Goal: Consume media (video, audio)

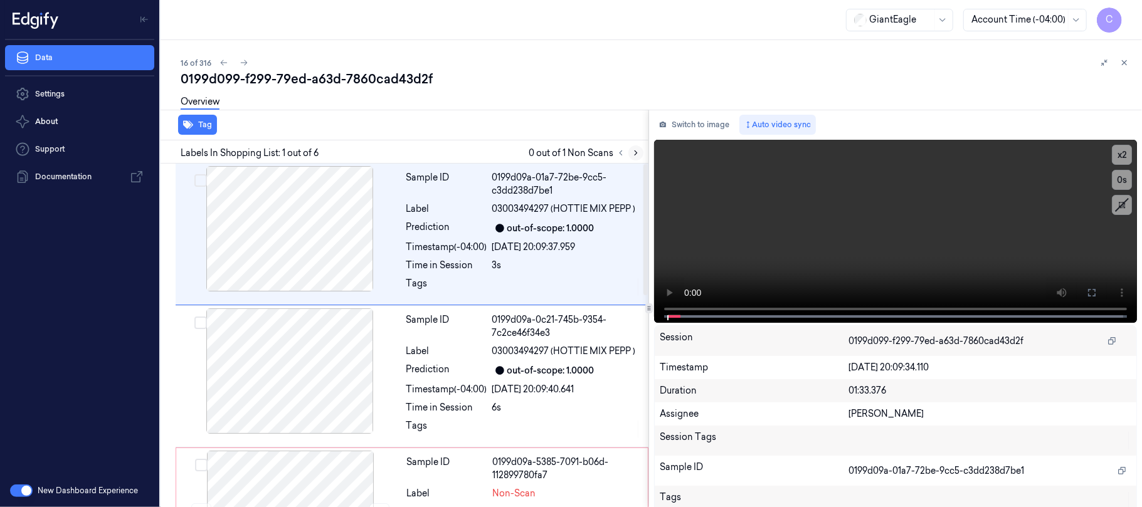
click at [634, 154] on icon at bounding box center [635, 153] width 9 height 9
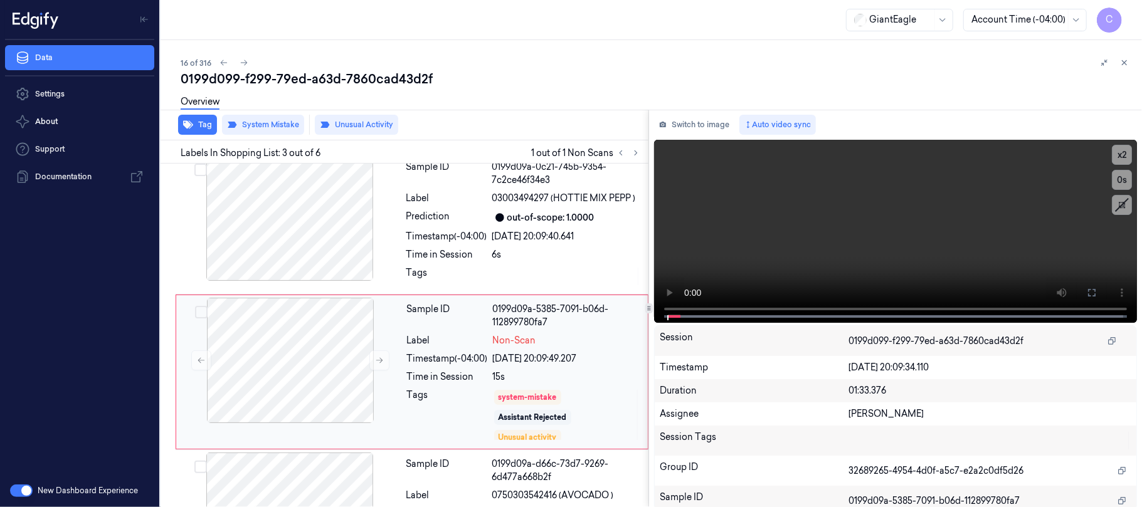
scroll to position [191, 0]
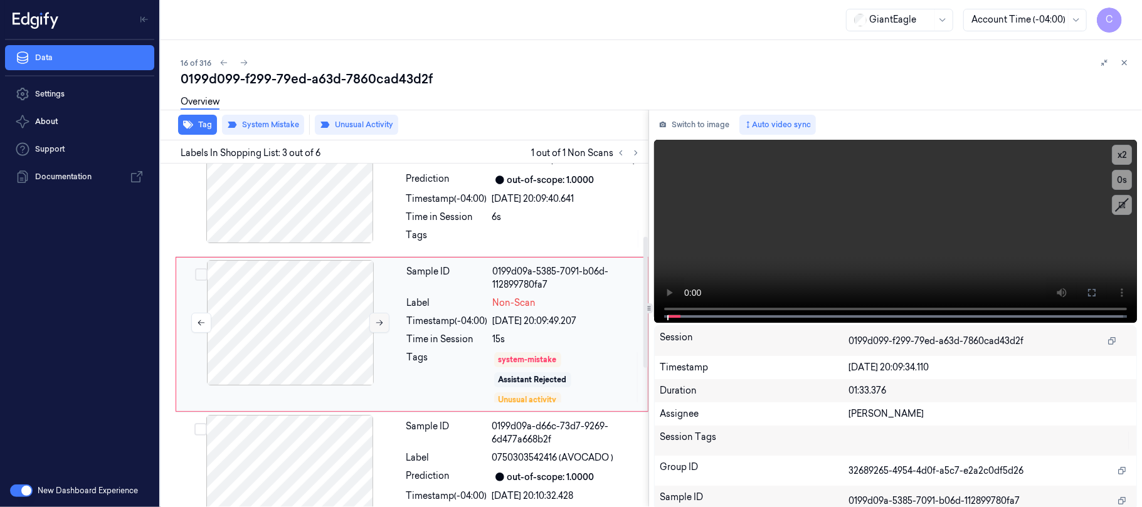
click at [384, 321] on button at bounding box center [379, 323] width 20 height 20
click at [382, 322] on icon at bounding box center [379, 322] width 9 height 9
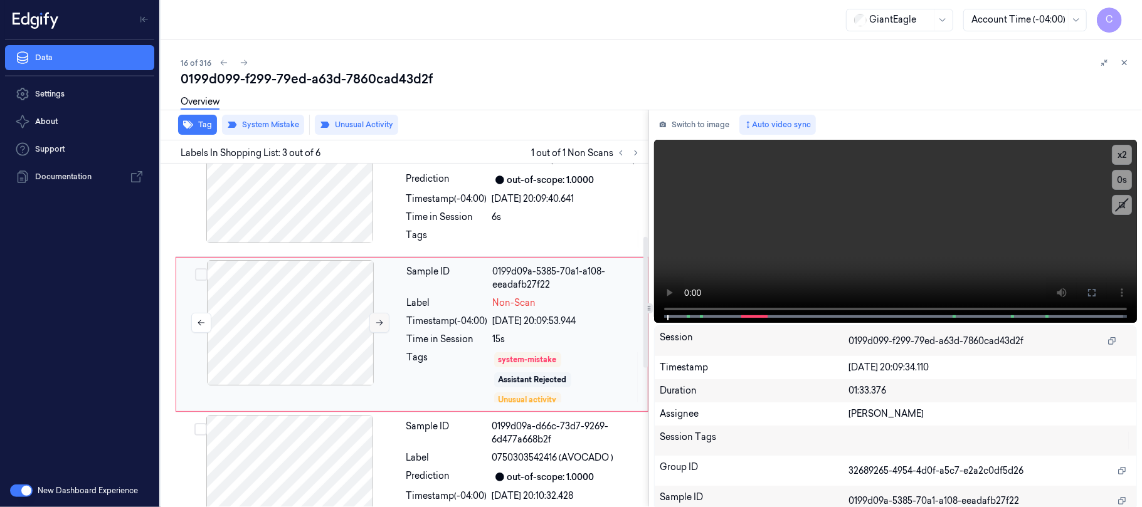
click at [382, 322] on icon at bounding box center [379, 322] width 9 height 9
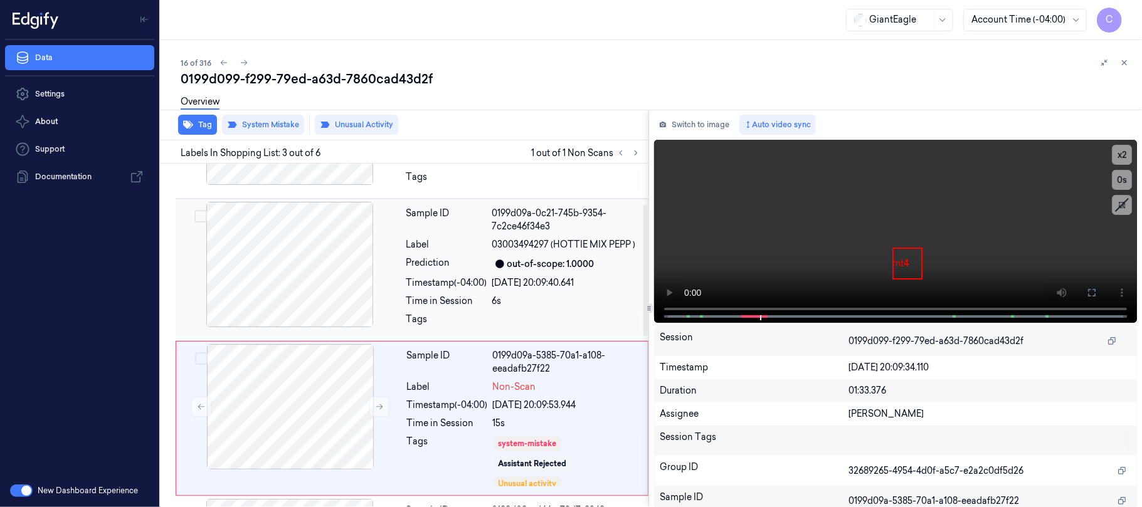
click at [292, 279] on div at bounding box center [289, 264] width 223 height 125
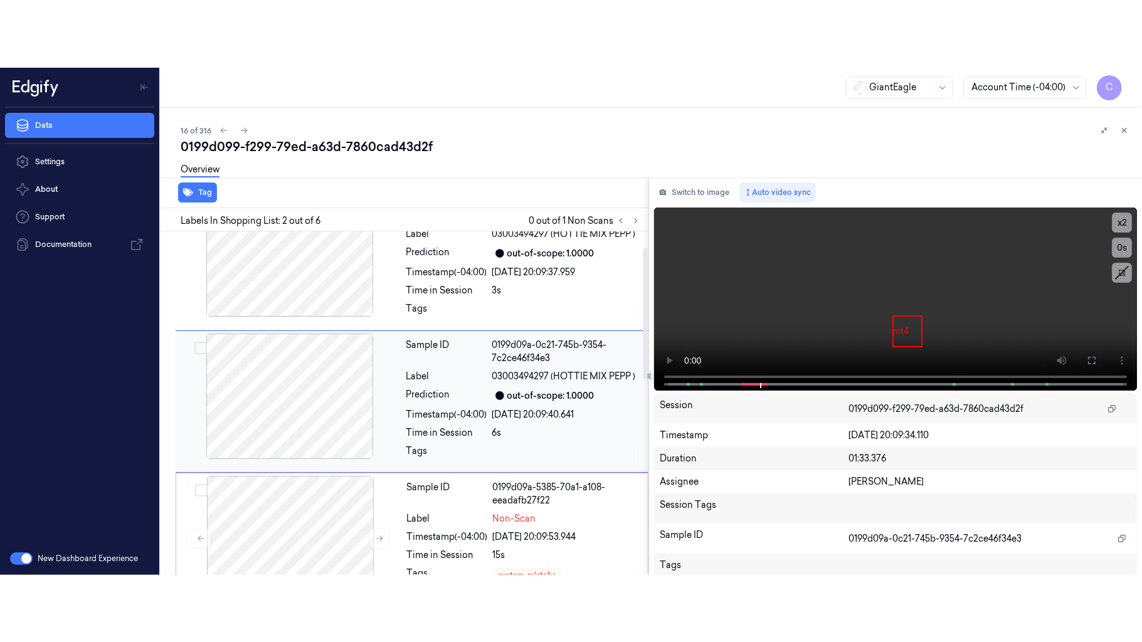
scroll to position [41, 0]
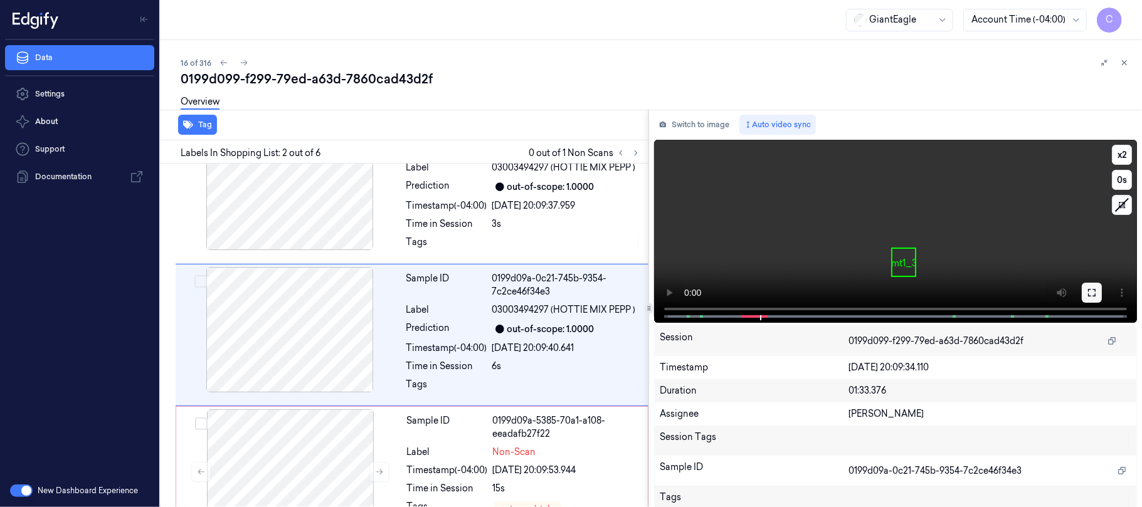
click at [1086, 292] on icon at bounding box center [1091, 293] width 10 height 10
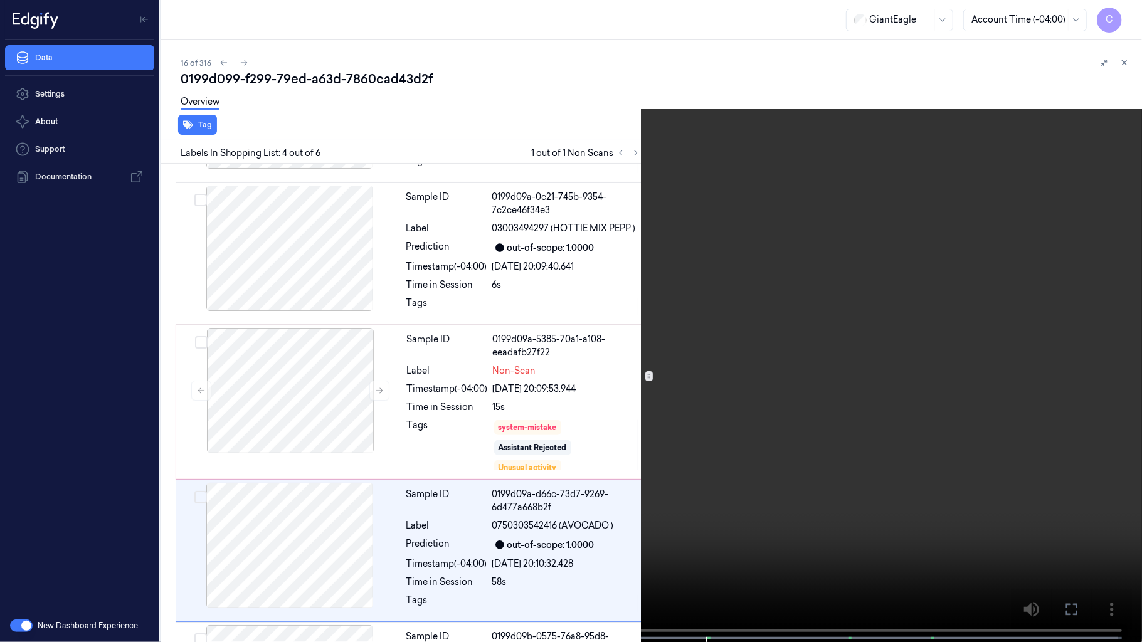
scroll to position [272, 0]
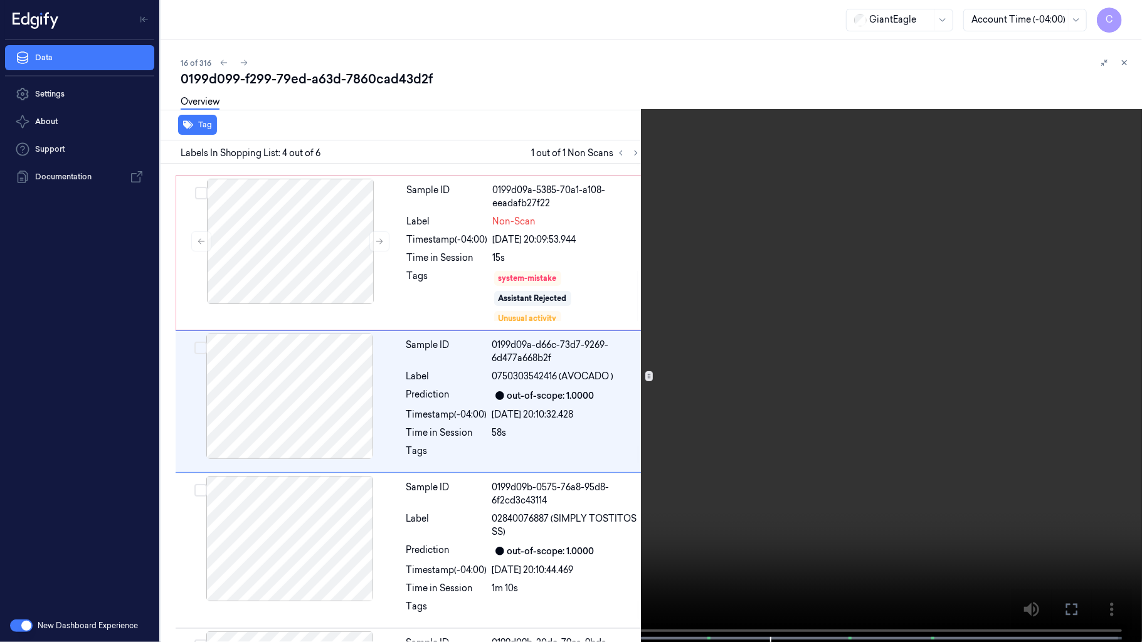
click at [619, 367] on video at bounding box center [571, 322] width 1142 height 644
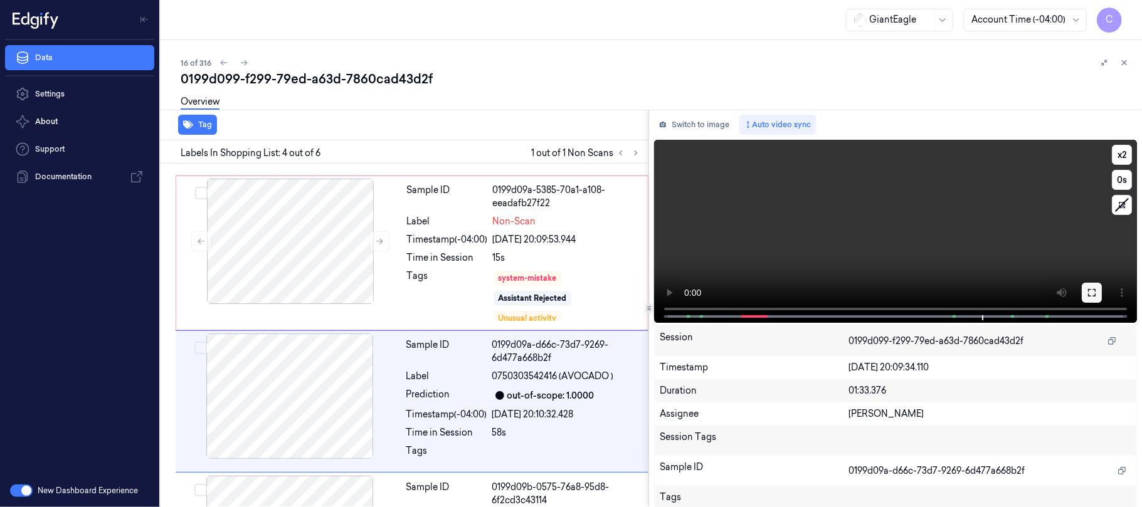
click at [1082, 302] on button at bounding box center [1091, 293] width 20 height 20
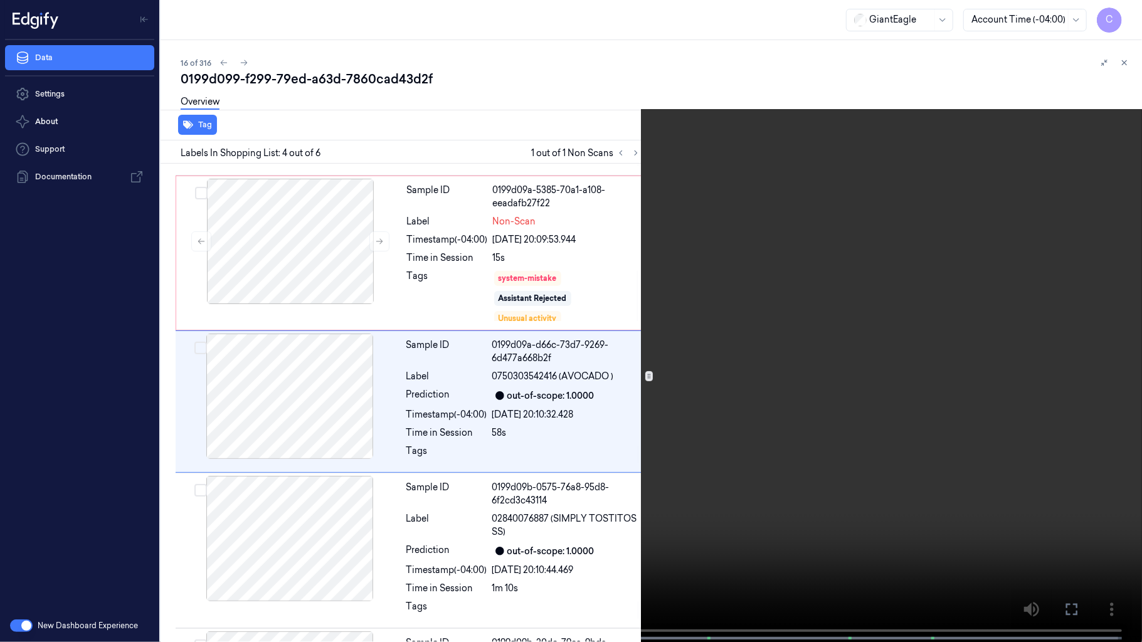
click at [649, 361] on video at bounding box center [571, 322] width 1142 height 644
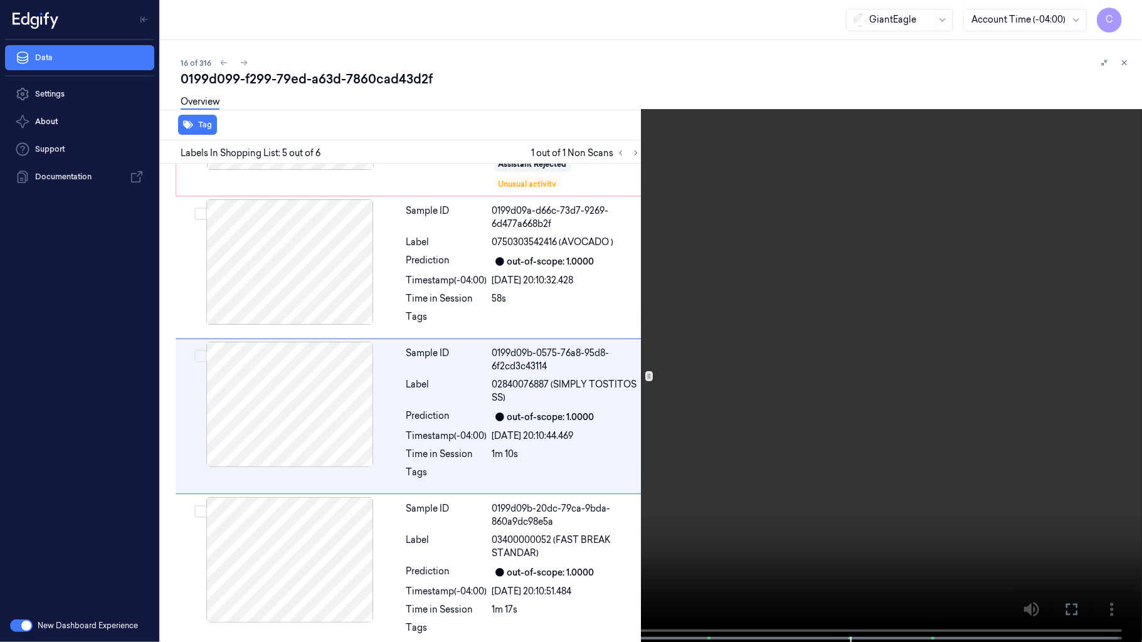
scroll to position [420, 0]
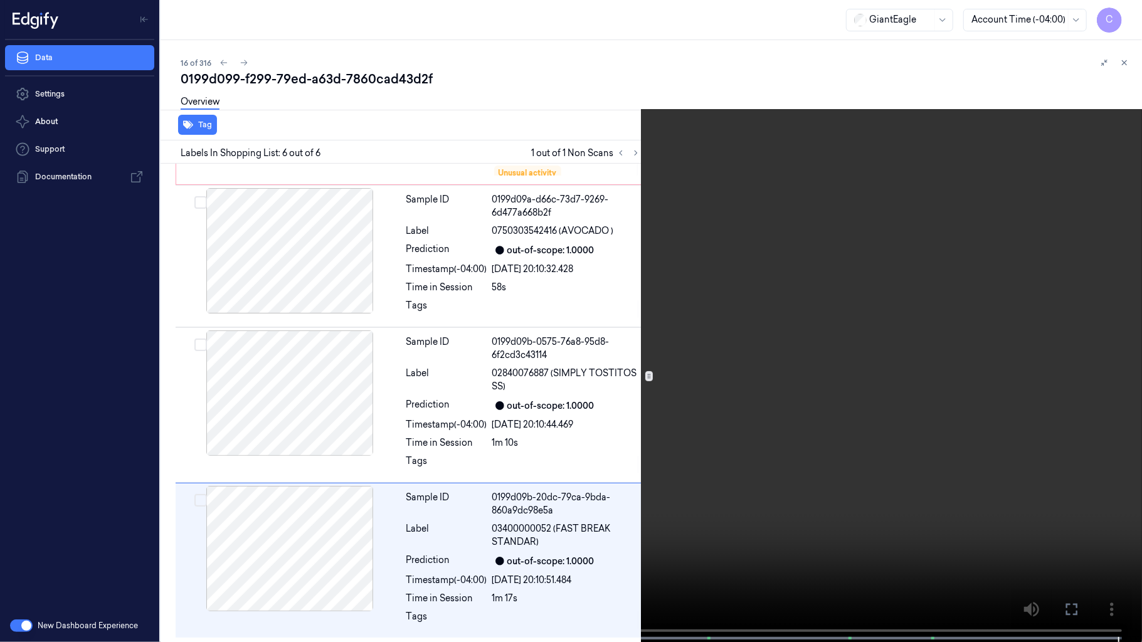
click at [693, 460] on video at bounding box center [571, 322] width 1142 height 644
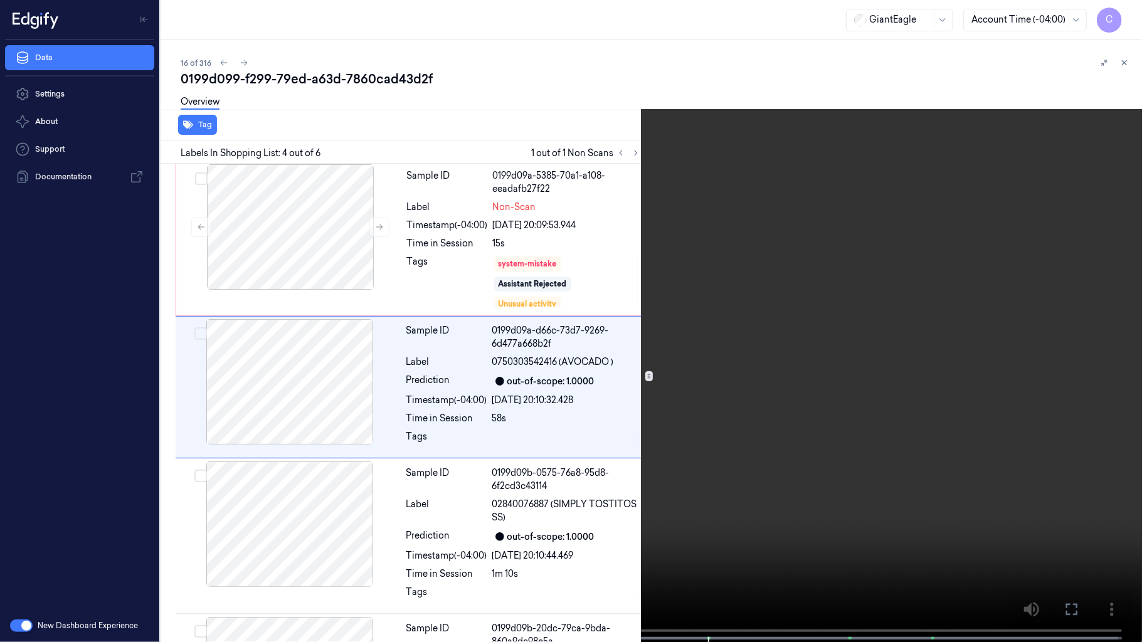
scroll to position [272, 0]
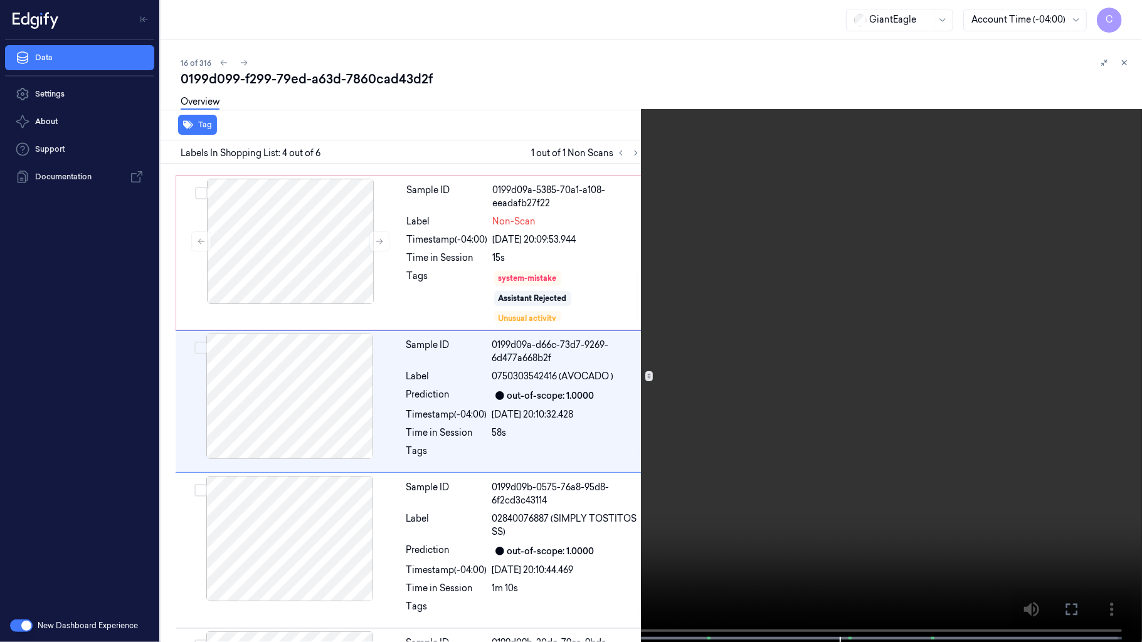
click at [587, 416] on video at bounding box center [571, 322] width 1142 height 644
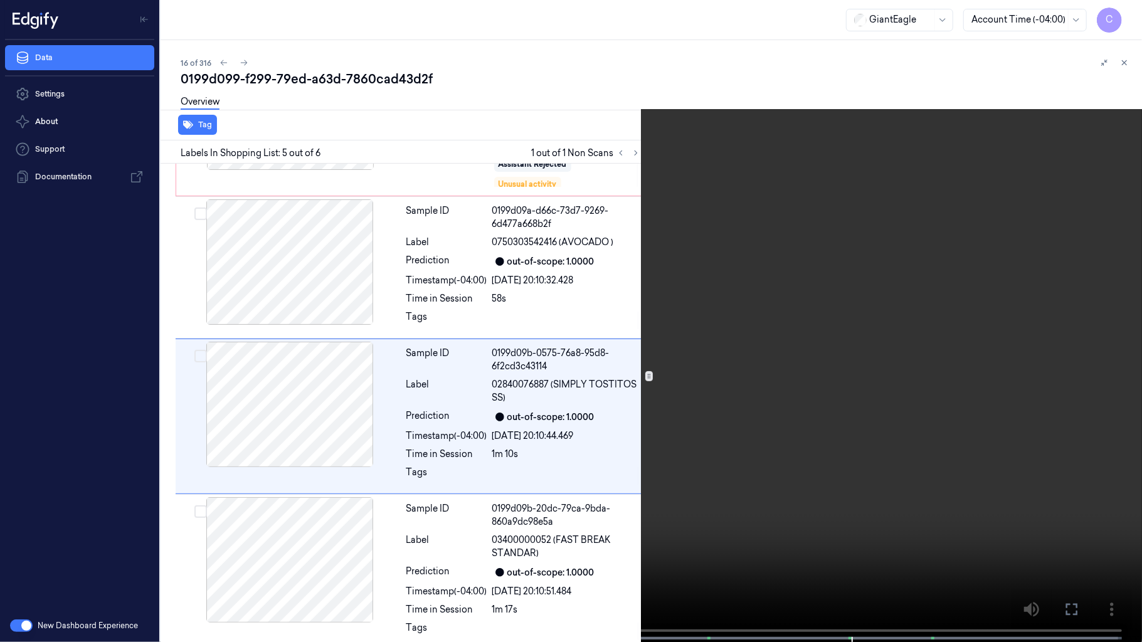
scroll to position [420, 0]
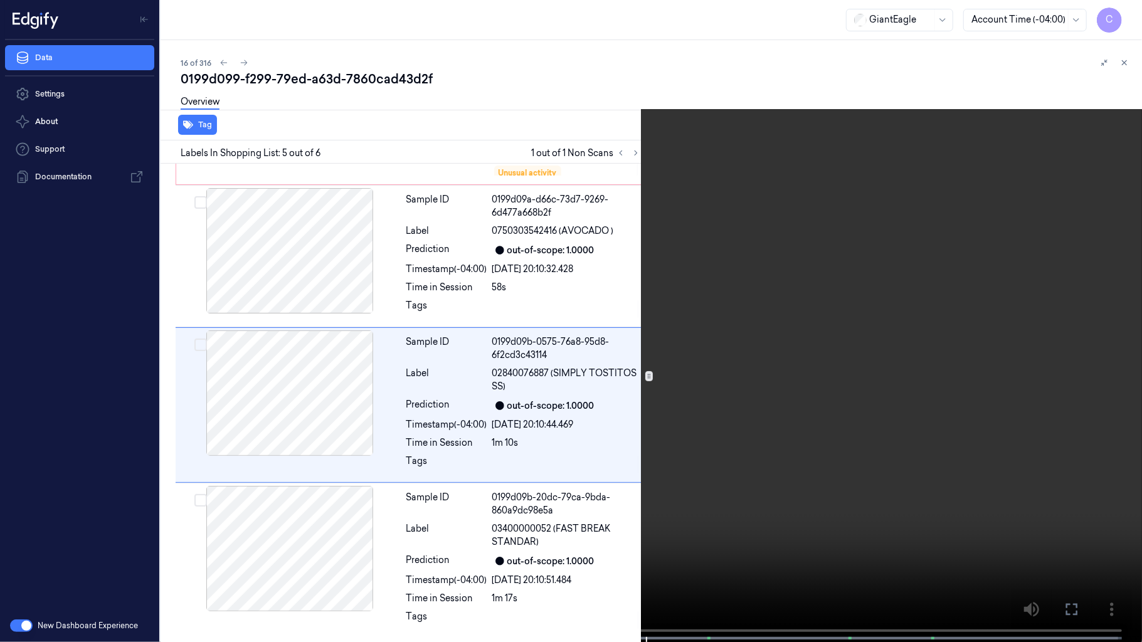
click at [528, 354] on video at bounding box center [571, 322] width 1142 height 644
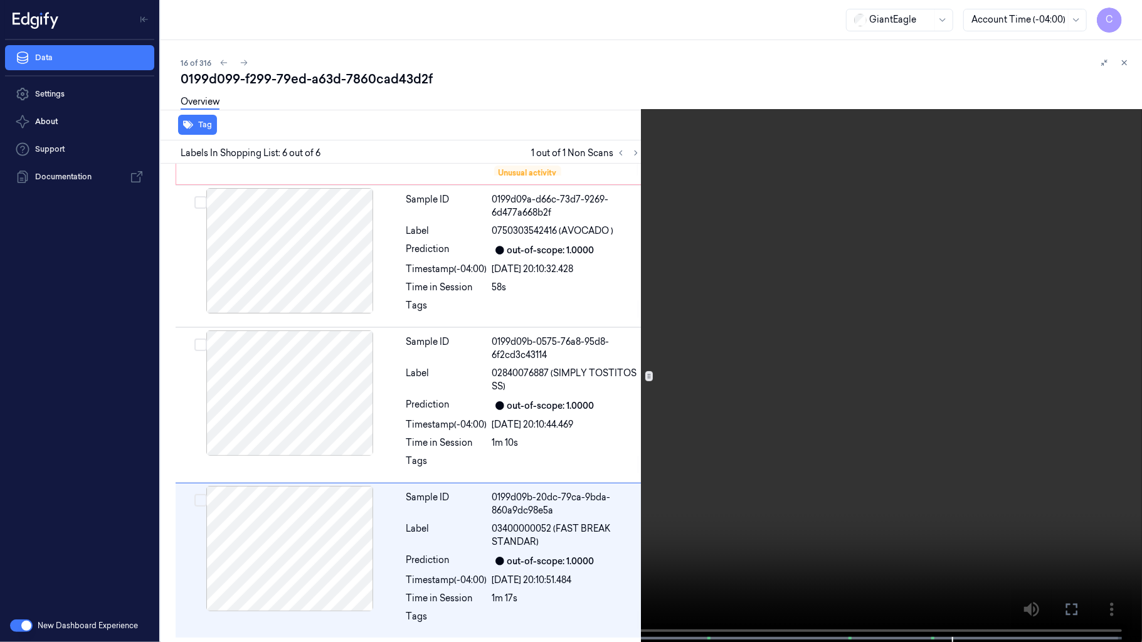
click at [617, 360] on video at bounding box center [571, 322] width 1142 height 644
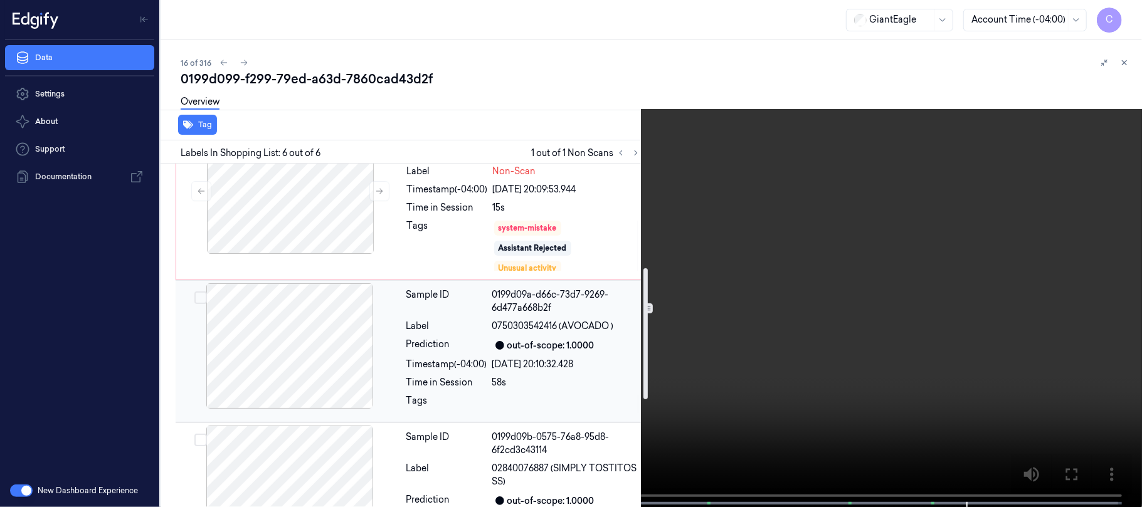
scroll to position [253, 0]
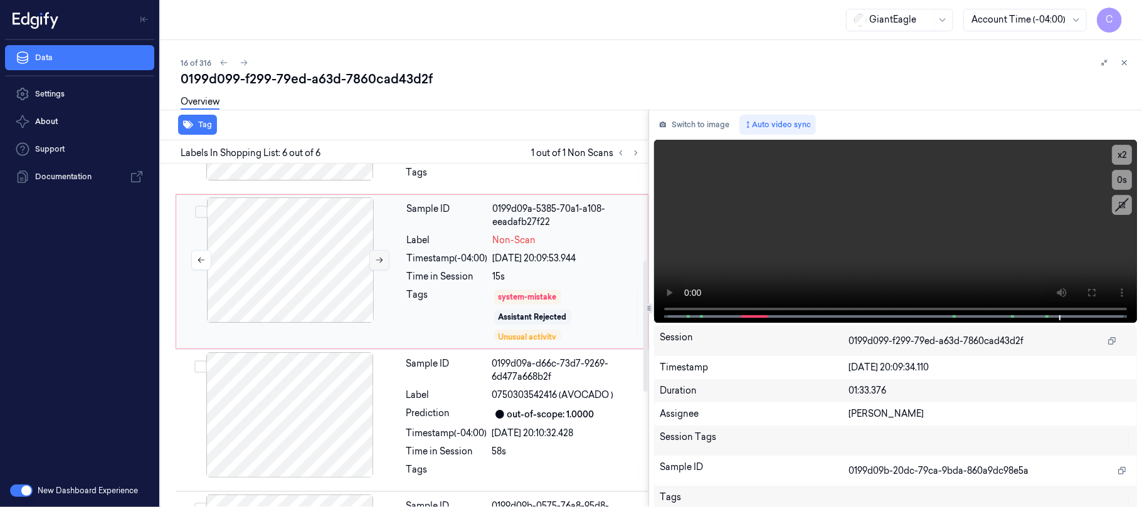
click at [376, 260] on icon at bounding box center [379, 260] width 9 height 9
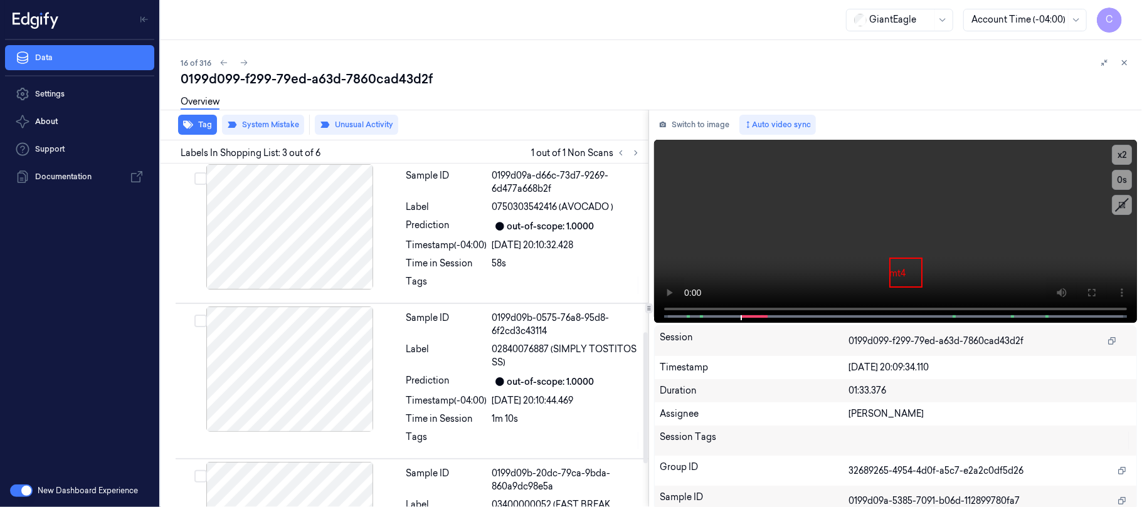
scroll to position [555, 0]
